Goal: Information Seeking & Learning: Learn about a topic

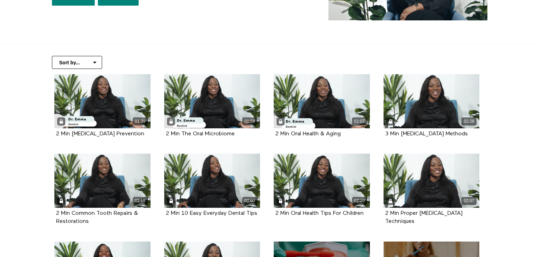
scroll to position [129, 0]
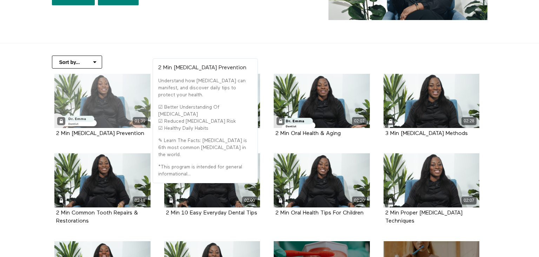
click at [108, 110] on div "01:39" at bounding box center [102, 101] width 96 height 54
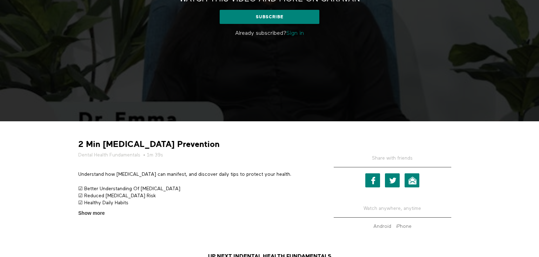
scroll to position [106, 0]
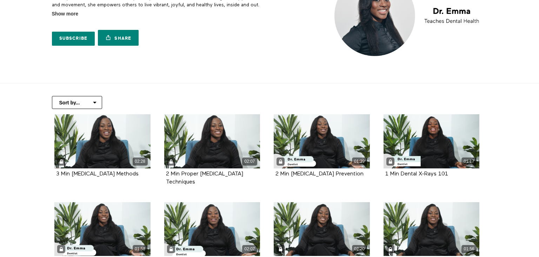
scroll to position [90, 0]
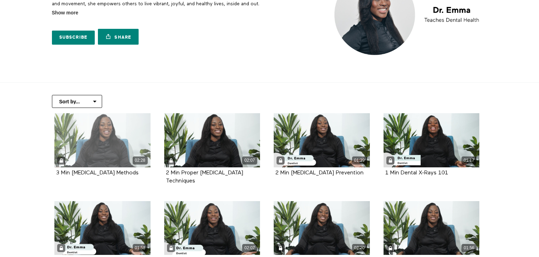
click at [93, 132] on div "02:28" at bounding box center [102, 140] width 96 height 54
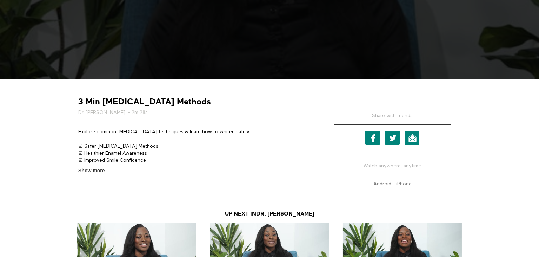
scroll to position [258, 0]
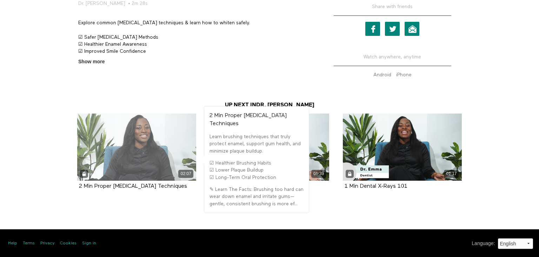
click at [141, 154] on div "02:07" at bounding box center [136, 146] width 119 height 67
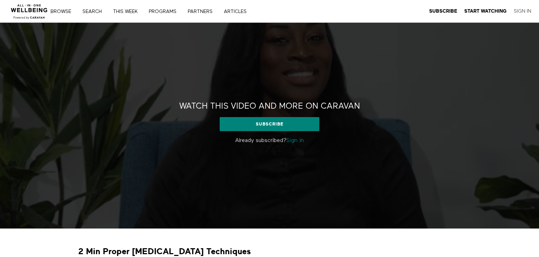
click at [525, 10] on link "Sign In" at bounding box center [523, 11] width 18 height 6
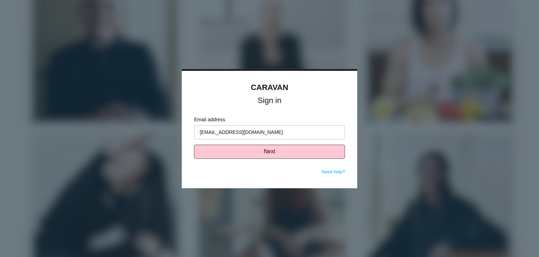
type input "[EMAIL_ADDRESS][DOMAIN_NAME]"
